Goal: Information Seeking & Learning: Learn about a topic

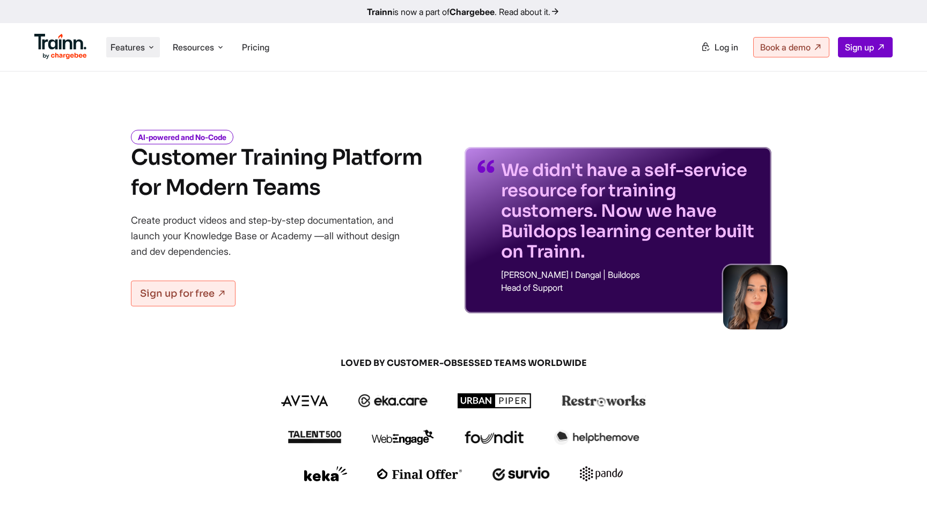
click at [155, 45] on icon at bounding box center [151, 47] width 9 height 11
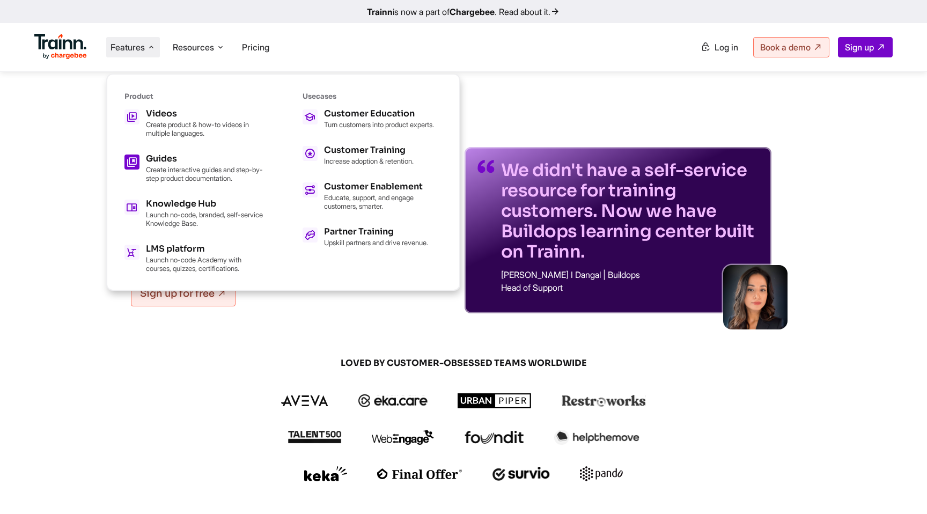
click at [177, 173] on p "Create interactive guides and step-by-step product documentation." at bounding box center [205, 173] width 118 height 17
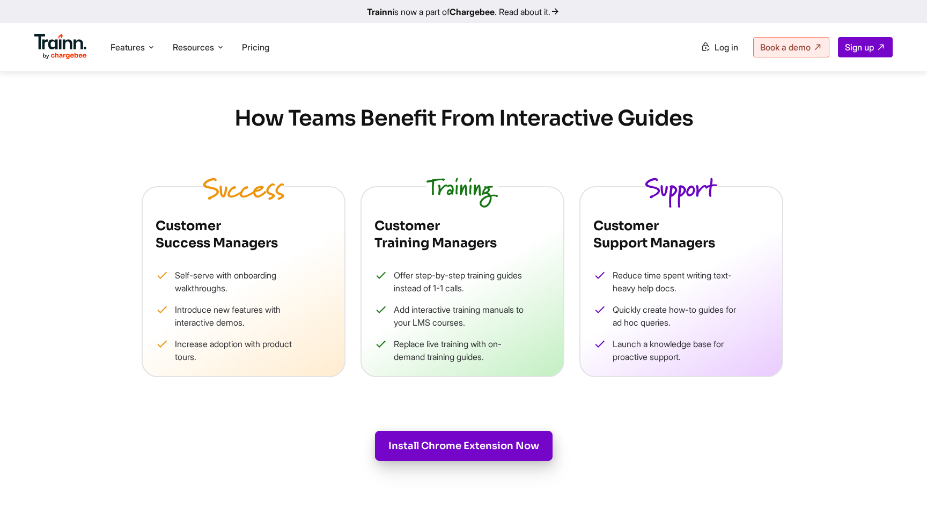
scroll to position [1284, 0]
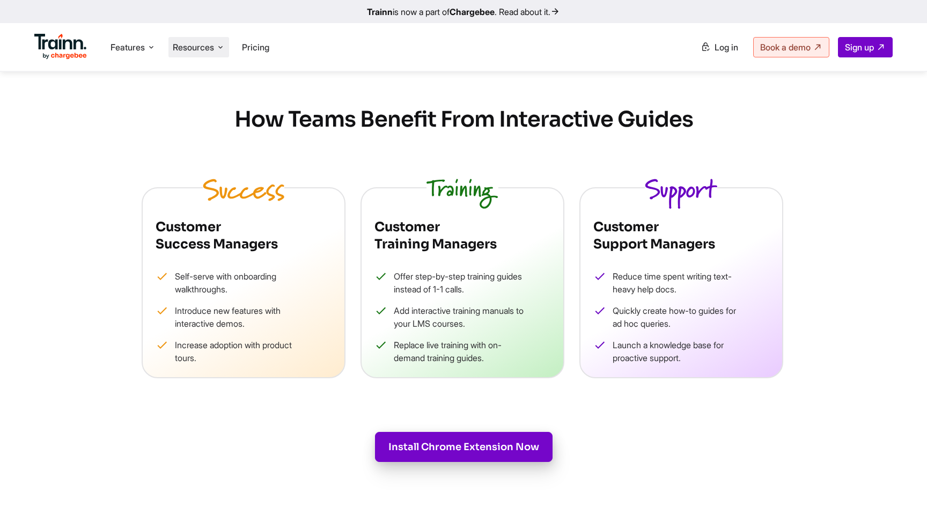
click at [209, 45] on span "Resources" at bounding box center [193, 47] width 41 height 12
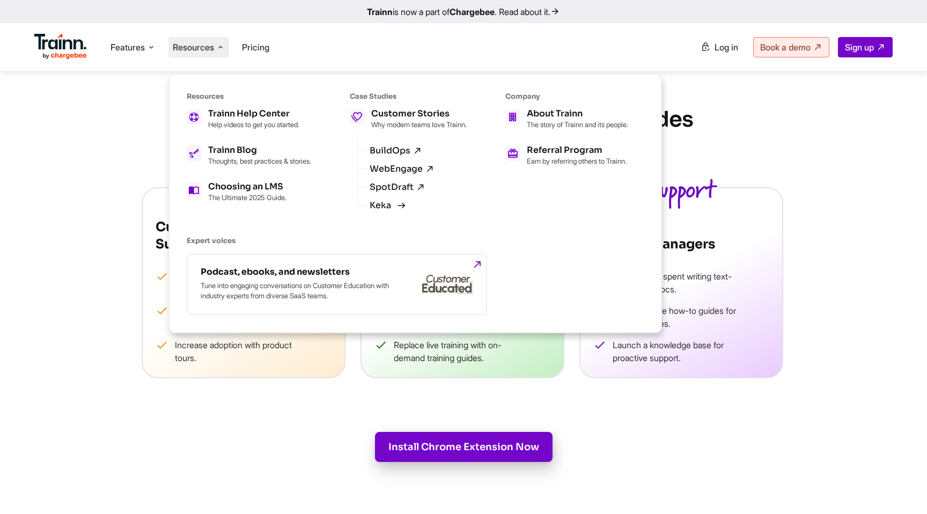
click at [380, 210] on link "Keka" at bounding box center [385, 206] width 33 height 10
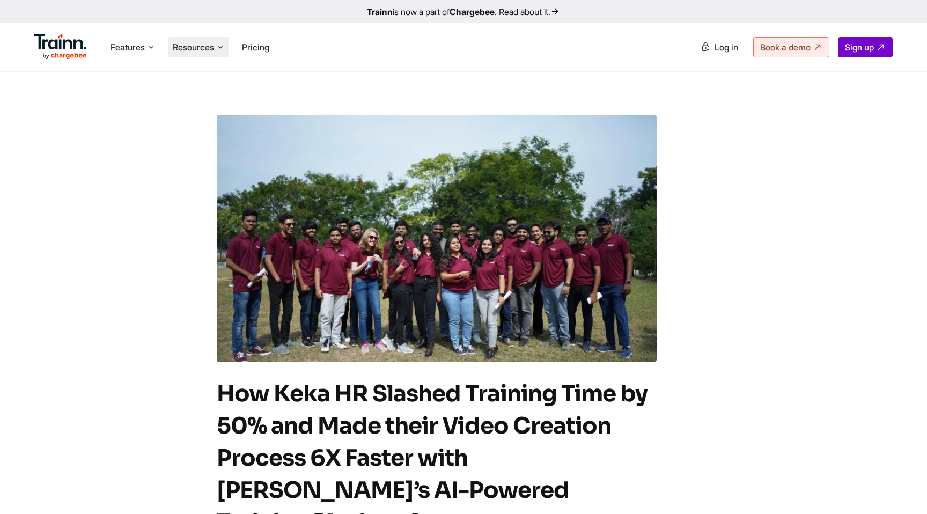
click at [219, 48] on icon at bounding box center [220, 47] width 9 height 11
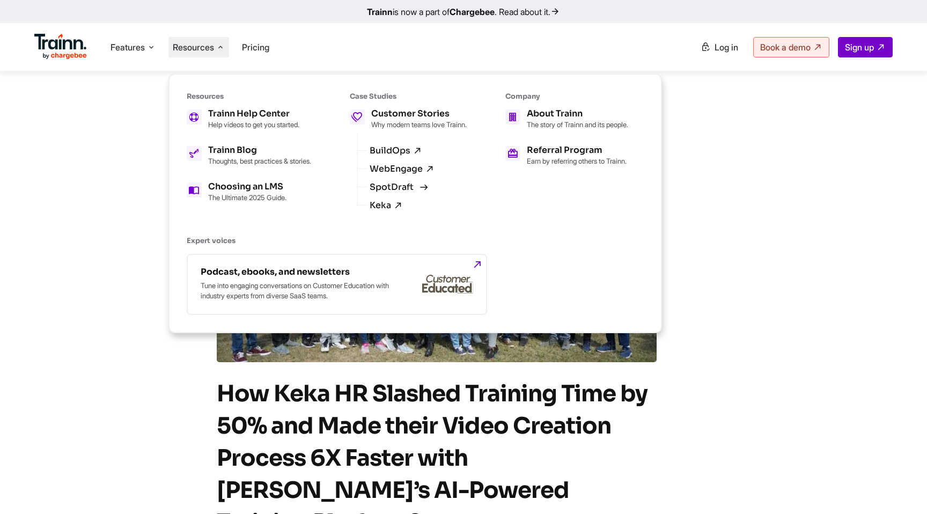
click at [408, 190] on link "SpotDraft" at bounding box center [397, 187] width 56 height 10
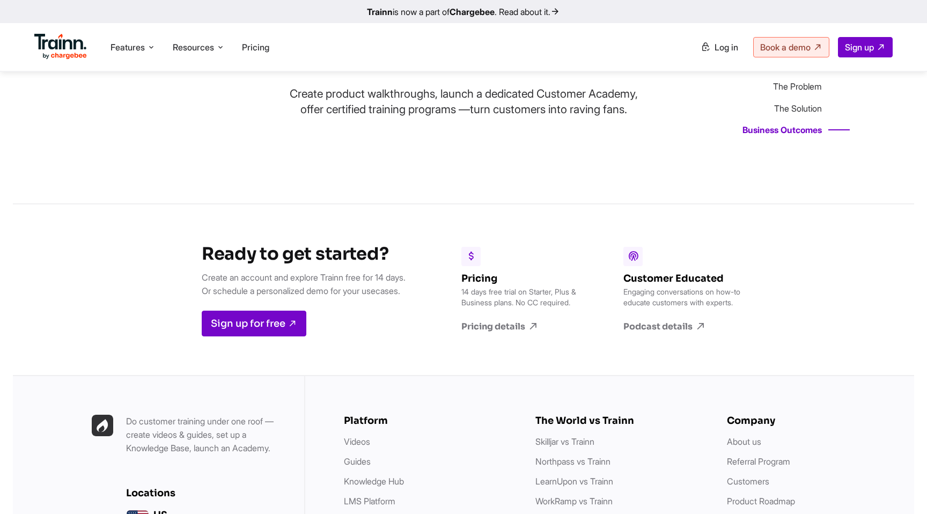
scroll to position [3169, 0]
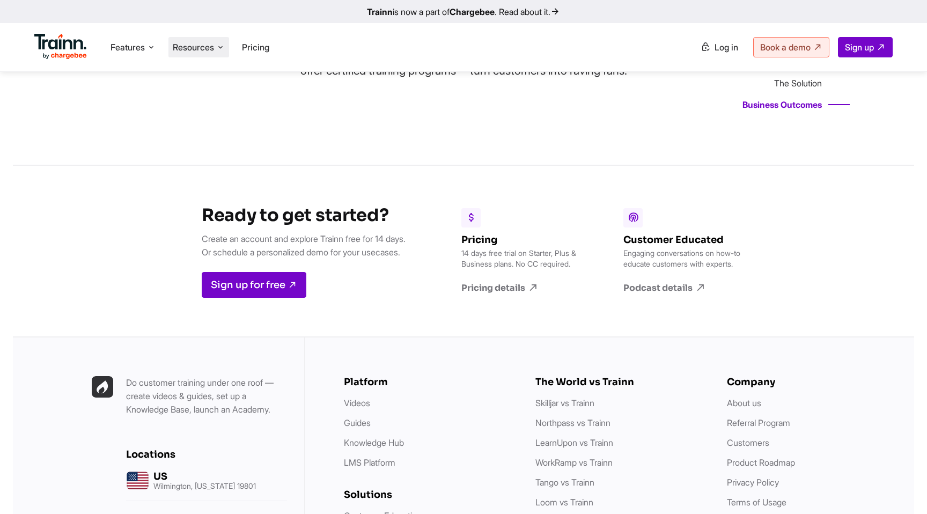
click at [220, 56] on li "Resources Resources Trainn Help Center Help videos to get you started. Trainn B…" at bounding box center [198, 47] width 61 height 20
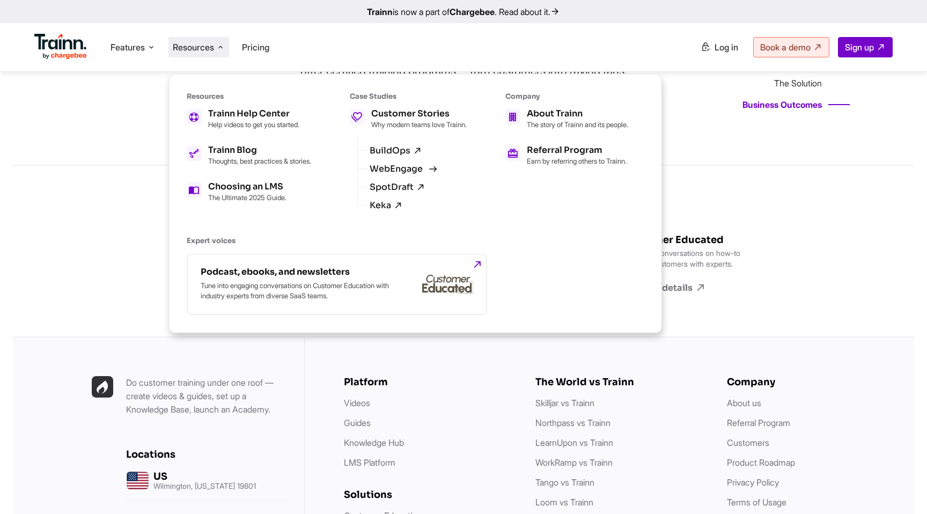
click at [388, 174] on link "WebEngage" at bounding box center [401, 169] width 65 height 10
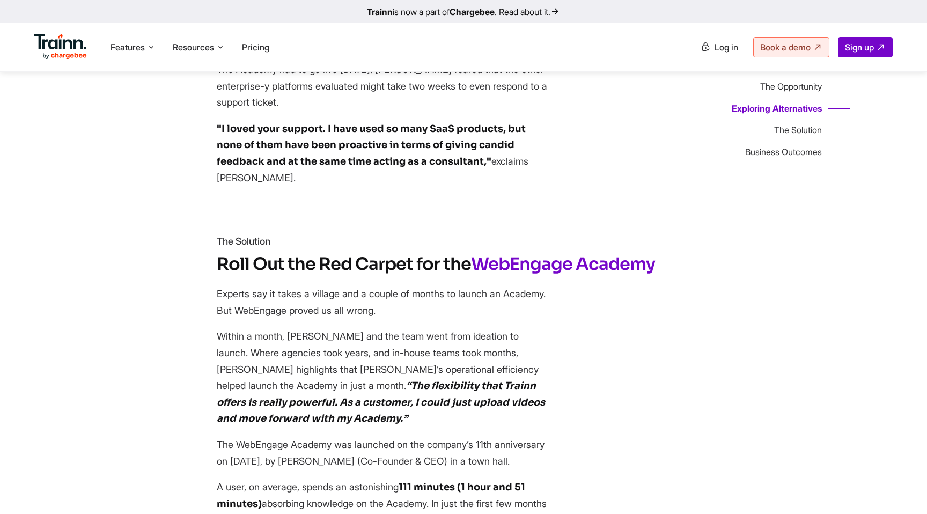
scroll to position [1832, 0]
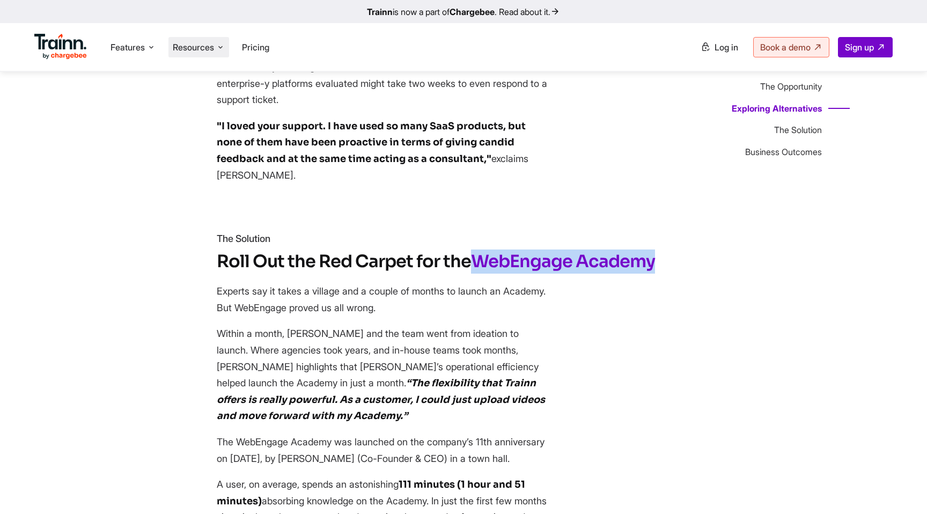
click at [219, 47] on icon at bounding box center [220, 47] width 9 height 11
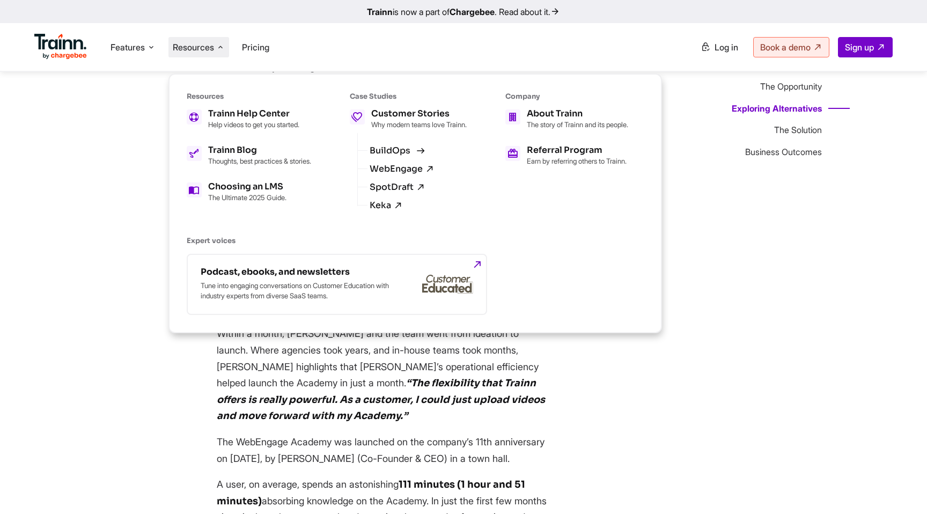
click at [416, 154] on link "BuildOps" at bounding box center [395, 151] width 53 height 10
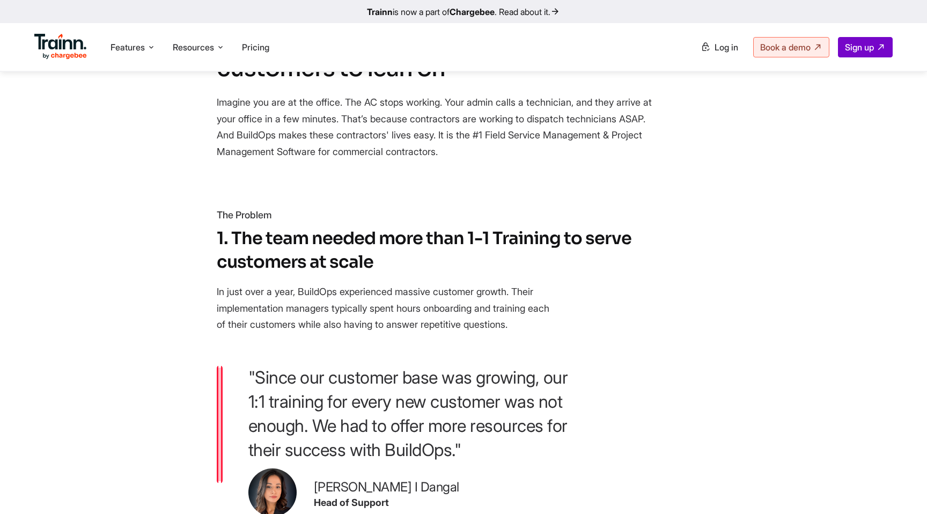
scroll to position [511, 0]
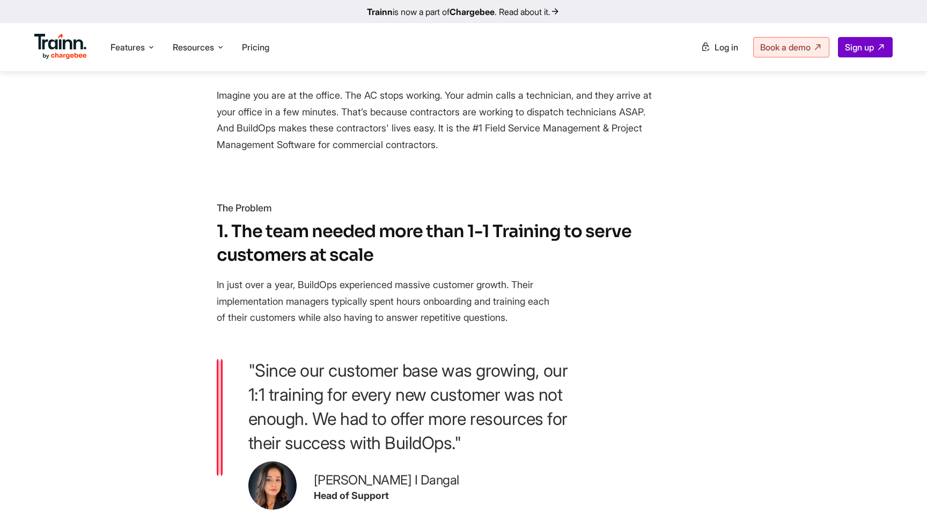
click at [301, 326] on p "In just over a year, BuildOps experienced massive customer growth. Their implem…" at bounding box center [383, 301] width 332 height 49
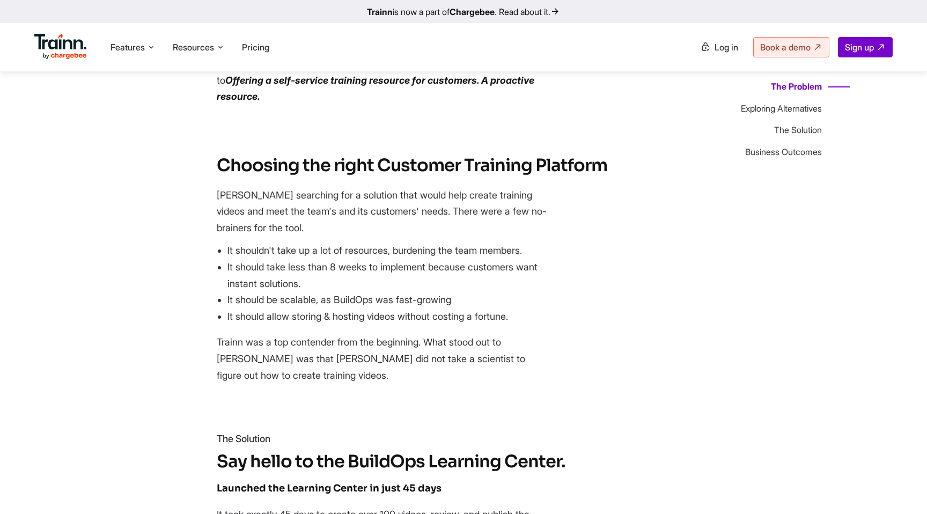
scroll to position [1437, 0]
click at [479, 153] on section "Choosing the right Customer Training Platform [PERSON_NAME] searching for a sol…" at bounding box center [437, 268] width 440 height 230
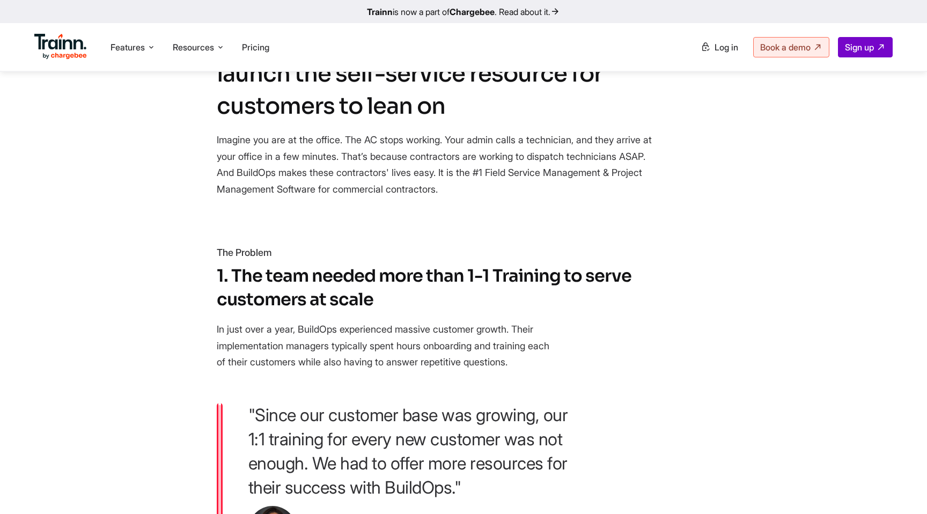
scroll to position [430, 0]
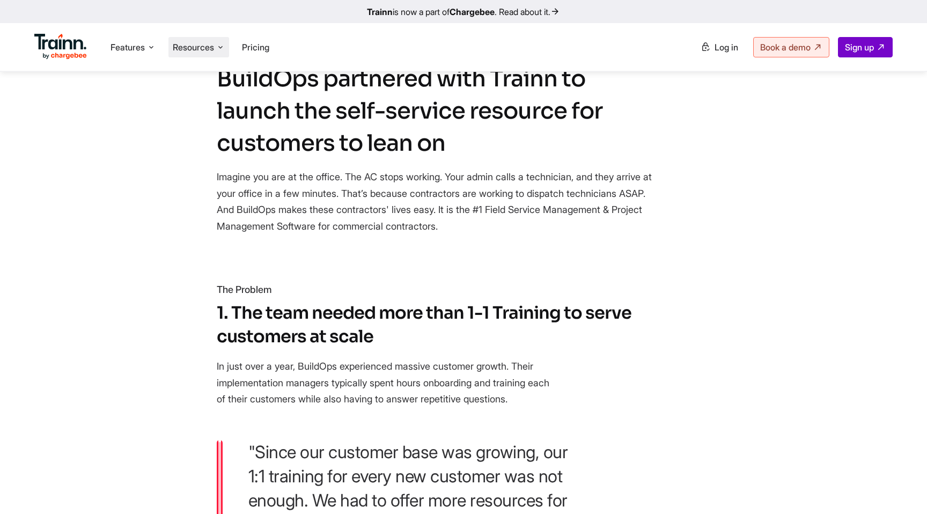
click at [221, 46] on icon at bounding box center [220, 47] width 9 height 11
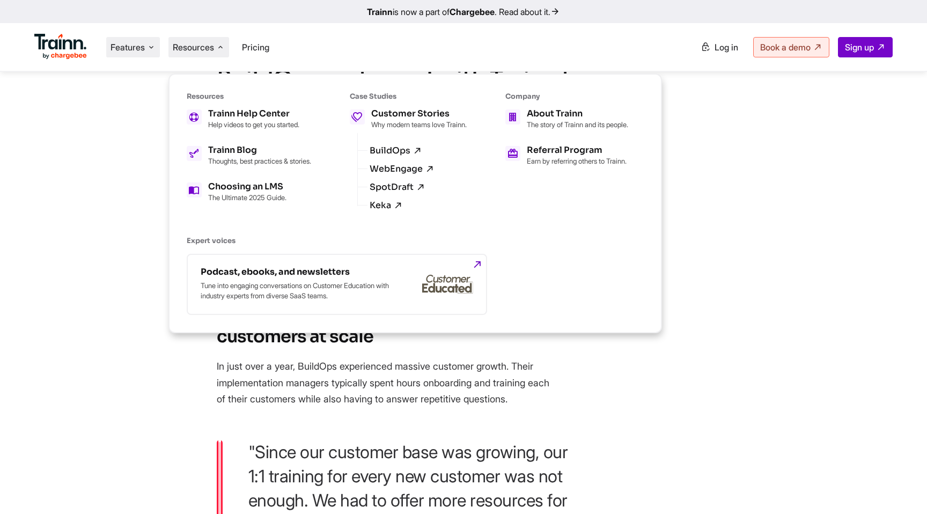
click at [142, 47] on span "Features" at bounding box center [127, 47] width 34 height 12
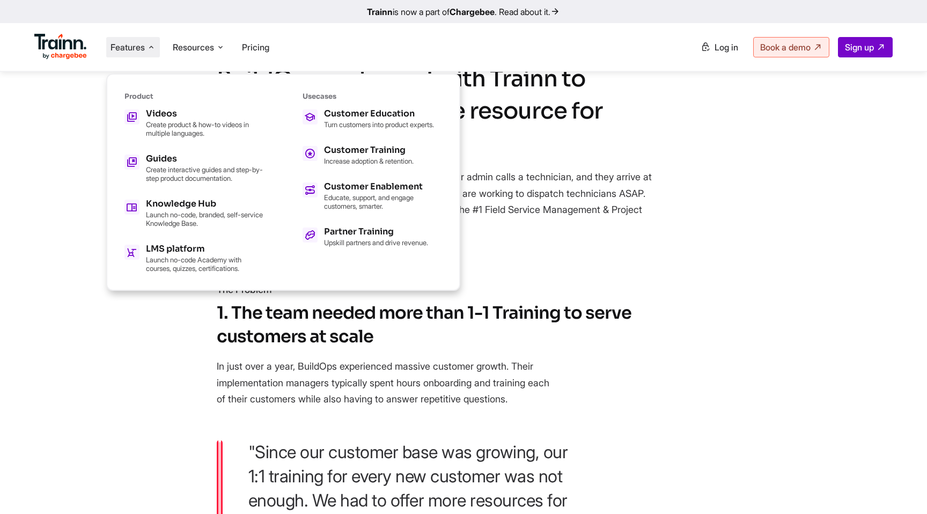
click at [164, 146] on ul "Videos Create product & how-to videos in multiple languages. Guides Create inte…" at bounding box center [193, 190] width 139 height 163
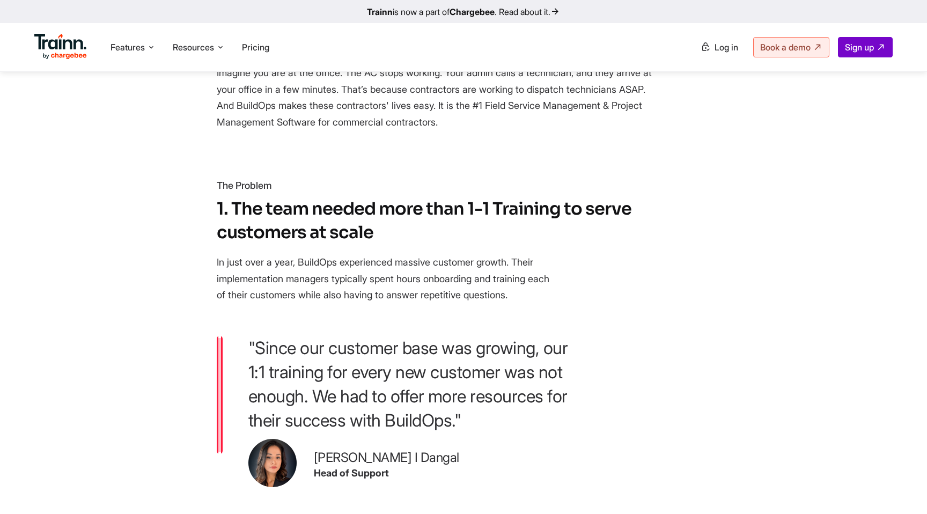
scroll to position [543, 0]
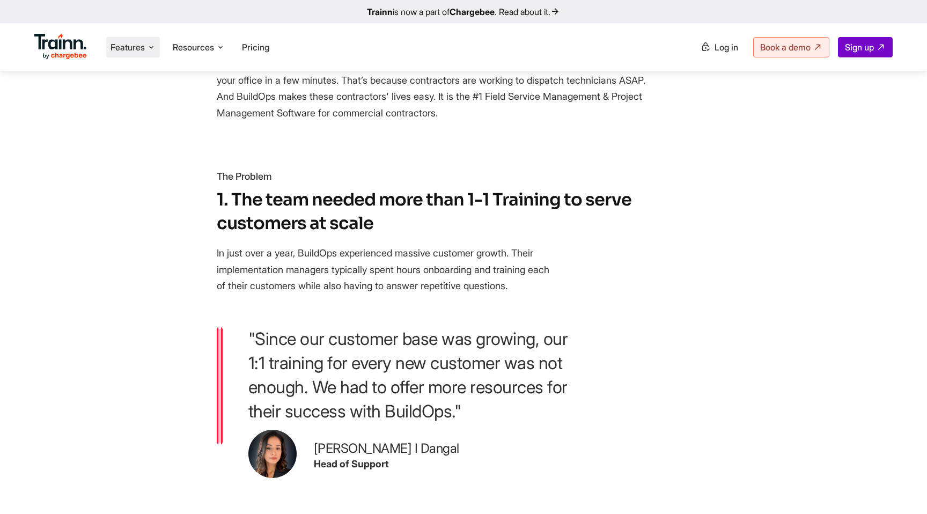
click at [147, 56] on li "Features Product Videos Create product & how-to videos in multiple languages. G…" at bounding box center [133, 47] width 54 height 20
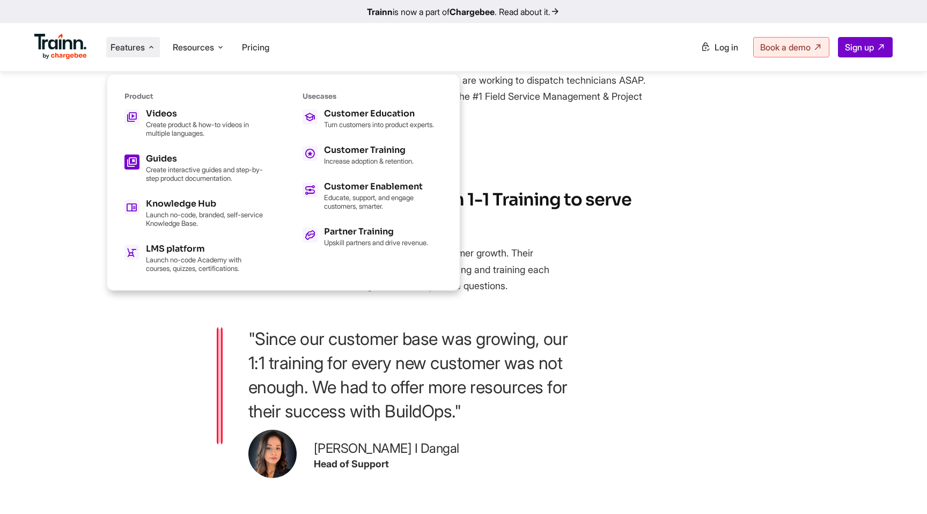
click at [157, 166] on p "Create interactive guides and step-by-step product documentation." at bounding box center [205, 173] width 118 height 17
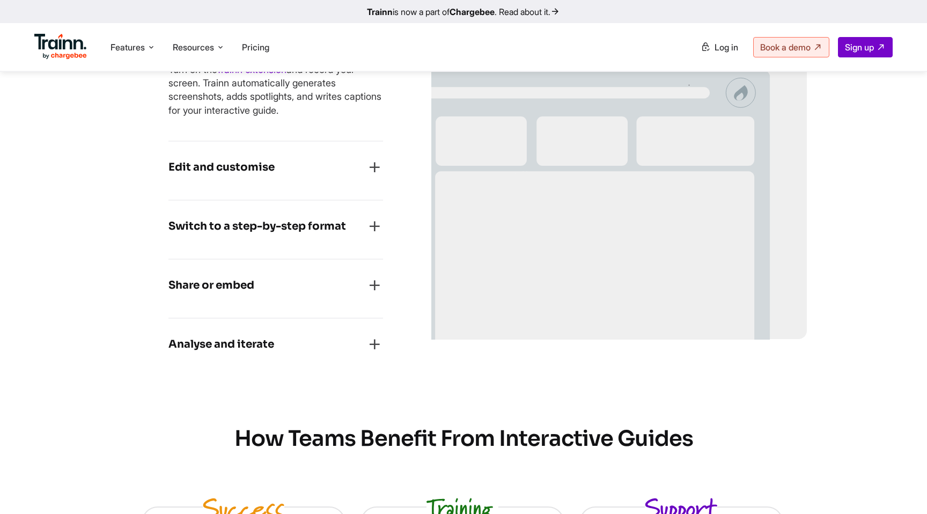
scroll to position [973, 0]
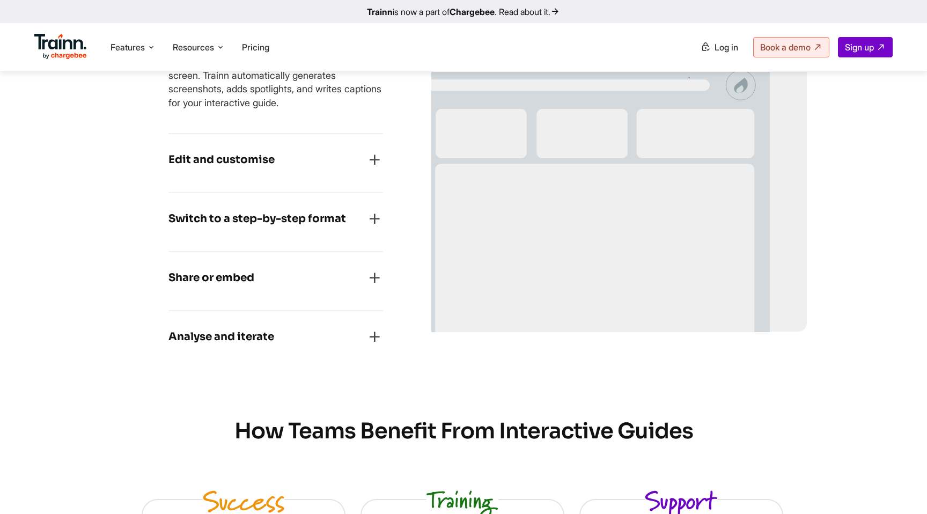
click at [372, 219] on icon "button" at bounding box center [374, 218] width 17 height 17
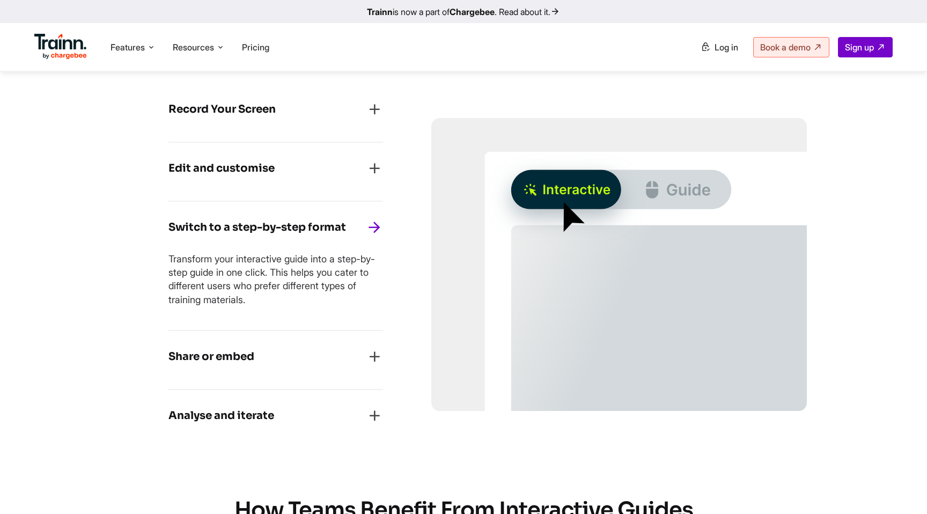
scroll to position [882, 0]
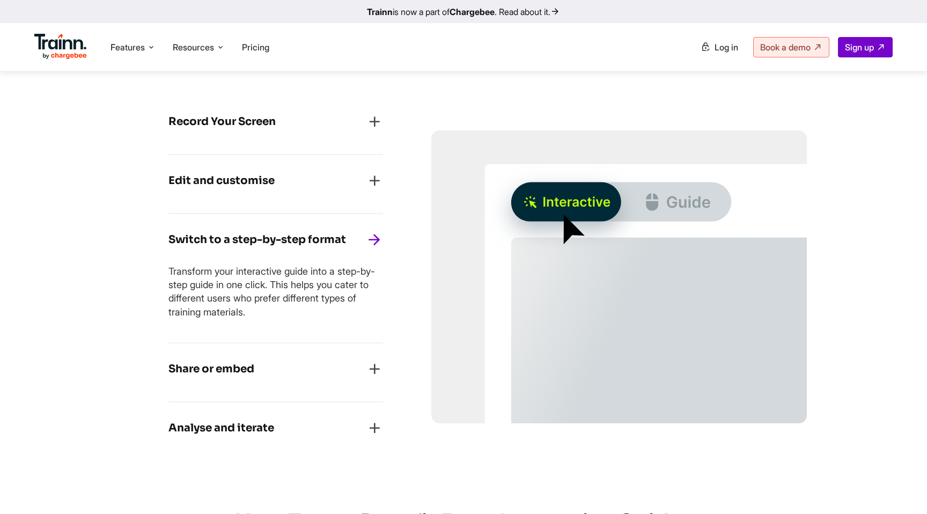
click at [371, 192] on div "Edit and customise" at bounding box center [275, 184] width 215 height 24
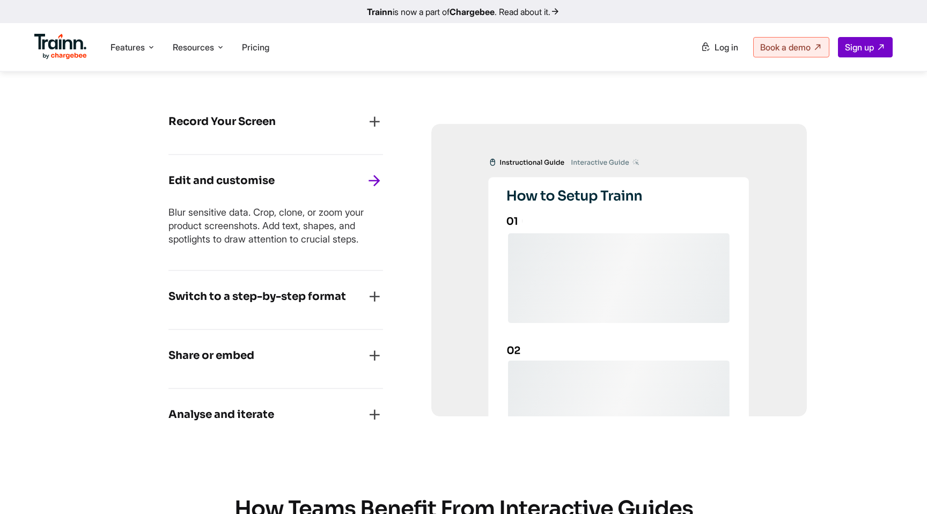
click at [383, 118] on div "Record Your Screen Turn on the Trainn extension and record your screen. Trainn …" at bounding box center [275, 271] width 311 height 447
click at [367, 132] on div "Record Your Screen" at bounding box center [275, 125] width 215 height 24
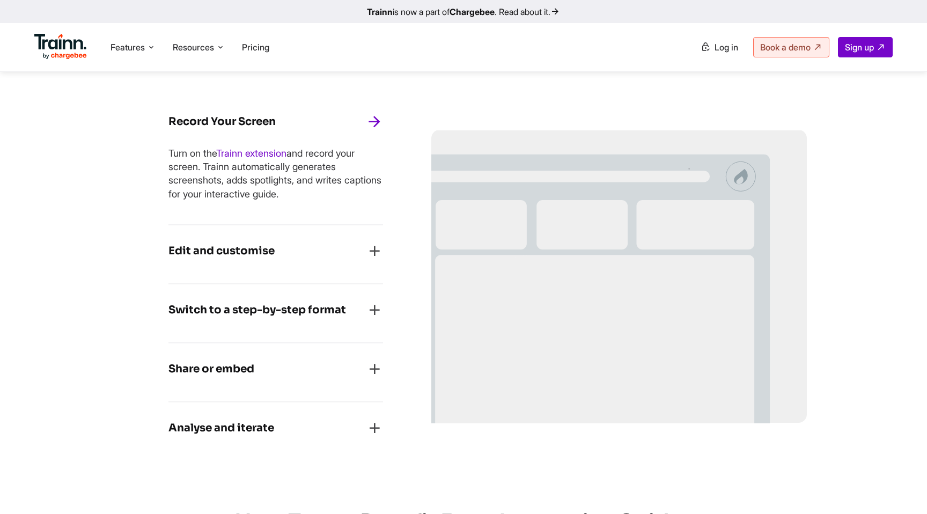
click at [361, 236] on div "Edit and customise Blur sensitive data. Crop, clone, or zoom your product scree…" at bounding box center [275, 254] width 215 height 59
click at [366, 250] on icon "button" at bounding box center [374, 250] width 17 height 17
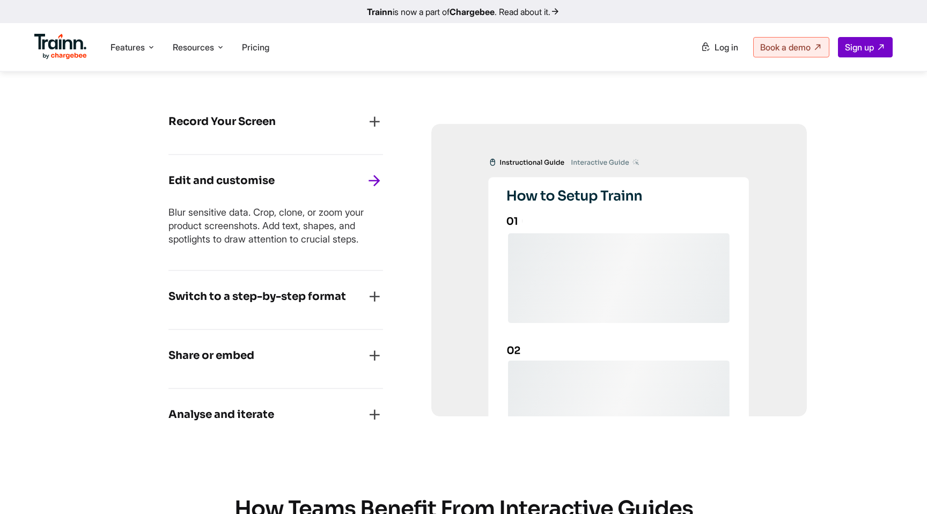
click at [369, 305] on icon "button" at bounding box center [374, 296] width 17 height 17
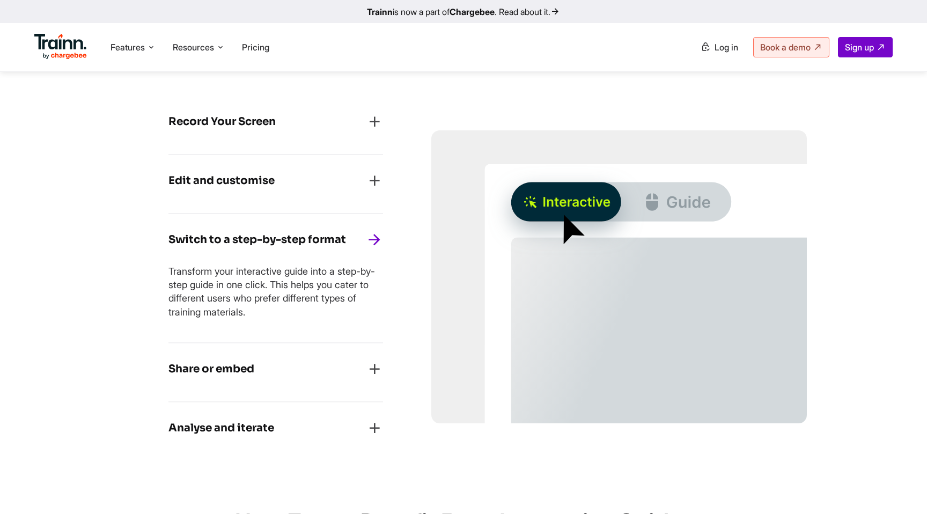
click at [373, 364] on icon "button" at bounding box center [374, 368] width 17 height 17
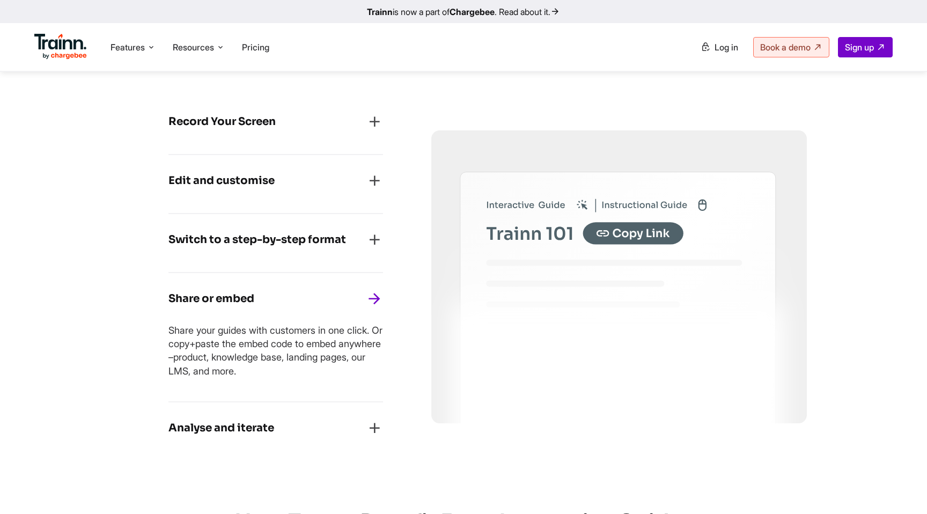
click at [360, 244] on div "Switch to a step-by-step format" at bounding box center [275, 243] width 215 height 24
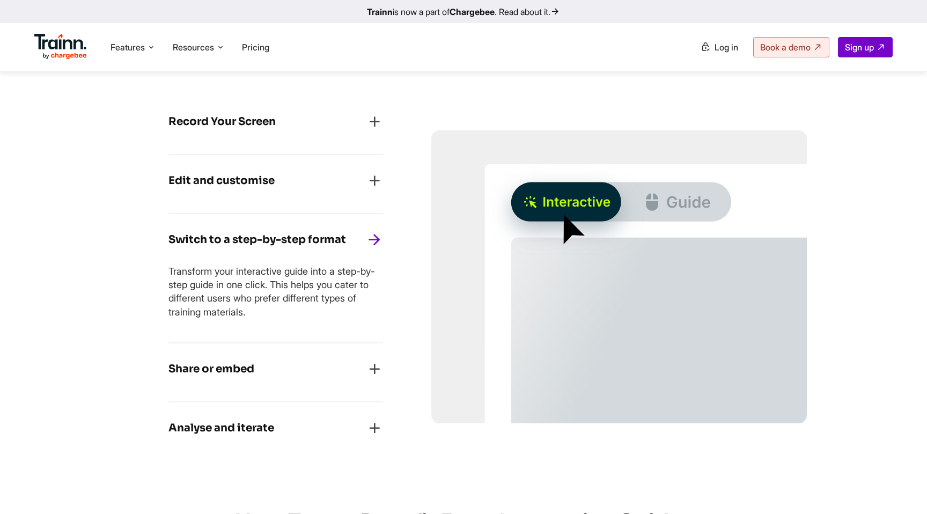
click at [378, 178] on icon "button" at bounding box center [374, 180] width 17 height 17
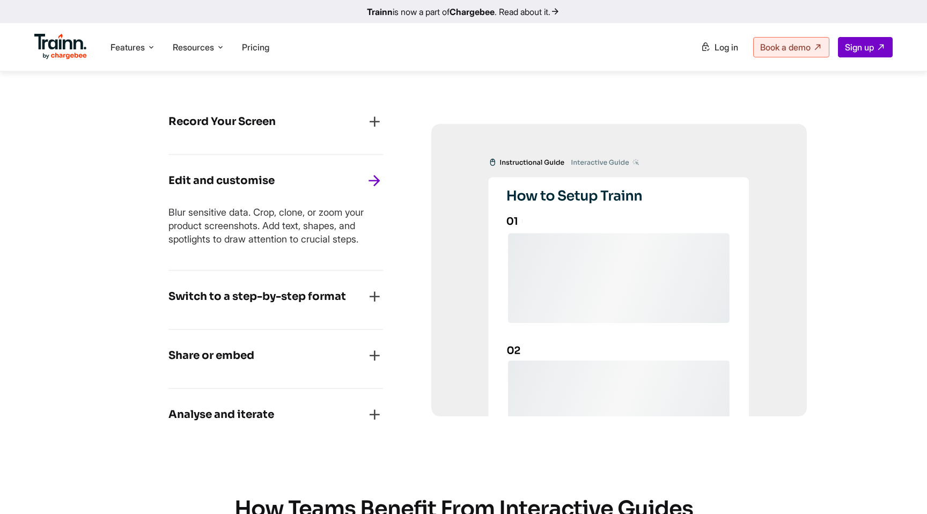
click at [375, 119] on icon "button" at bounding box center [374, 121] width 17 height 17
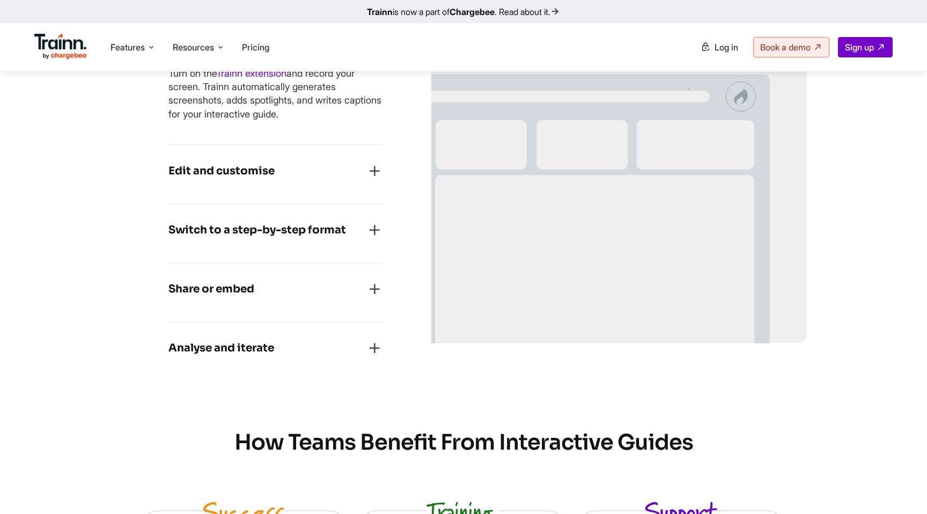
scroll to position [1091, 0]
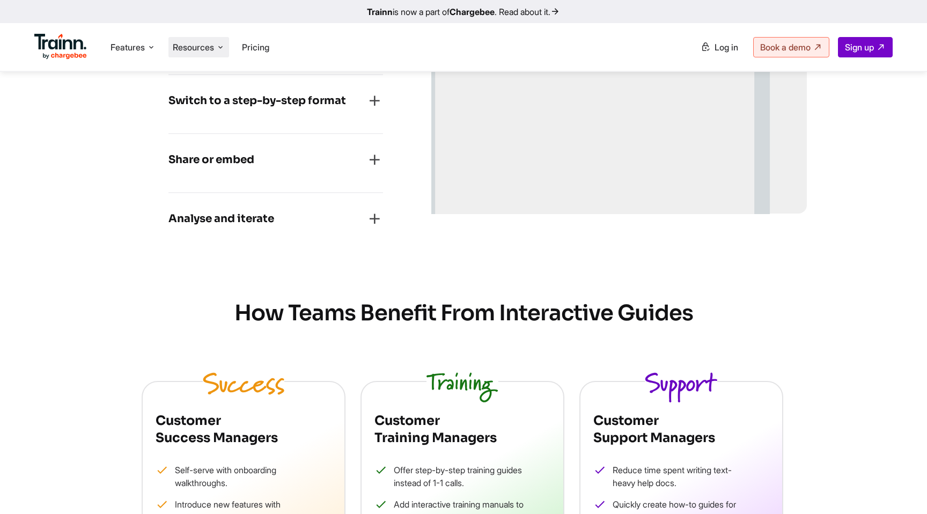
click at [223, 44] on icon at bounding box center [220, 47] width 9 height 11
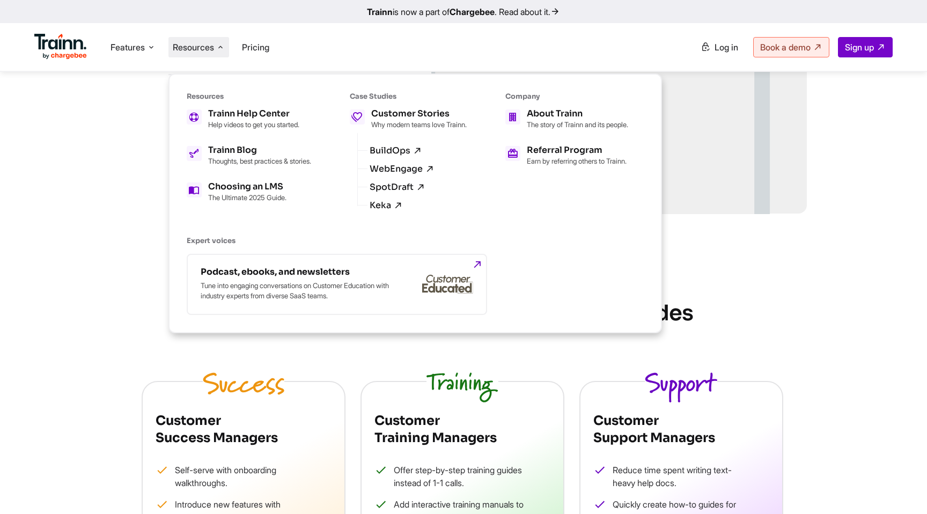
click at [116, 180] on div "Turn Boring Screen Recordings into Interactive Guides That Educate and Engage M…" at bounding box center [463, 503] width 901 height 2959
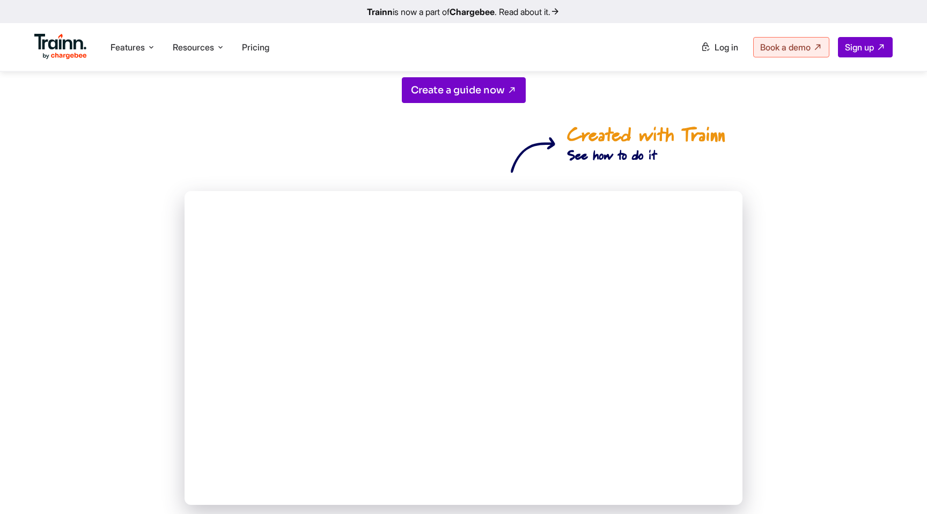
scroll to position [269, 0]
